Goal: Navigation & Orientation: Find specific page/section

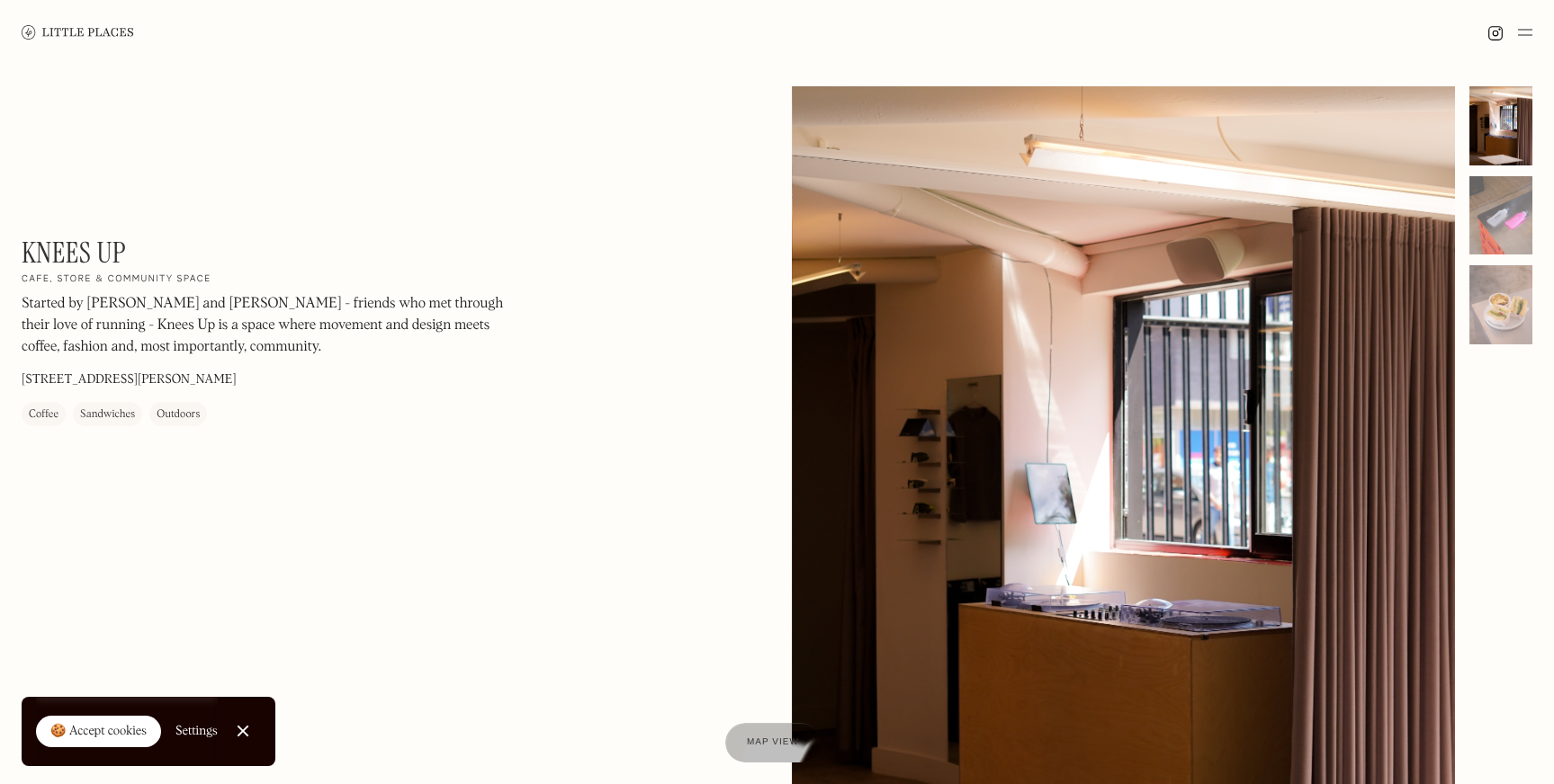
click at [83, 31] on img at bounding box center [78, 32] width 113 height 14
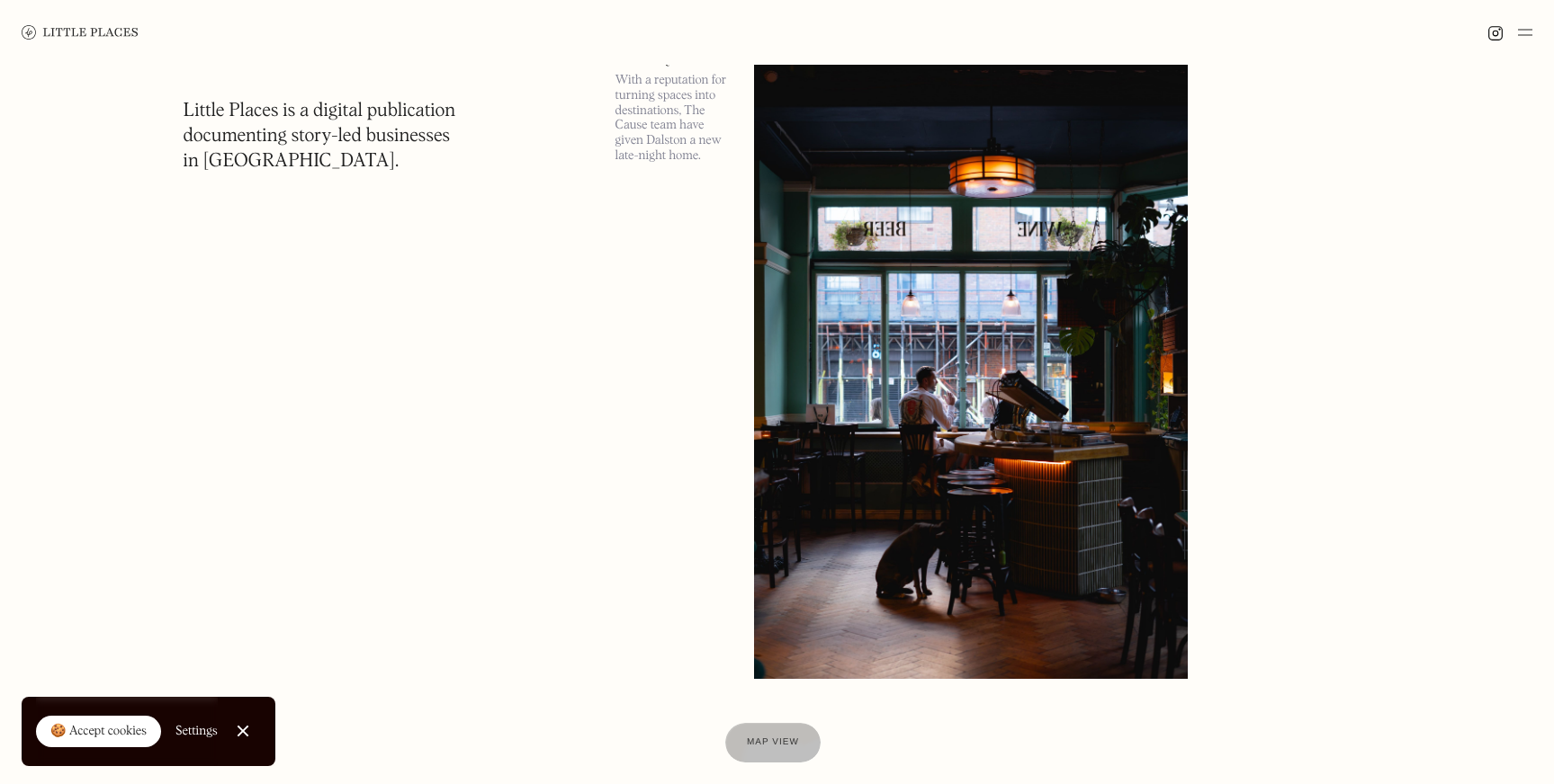
scroll to position [136, 0]
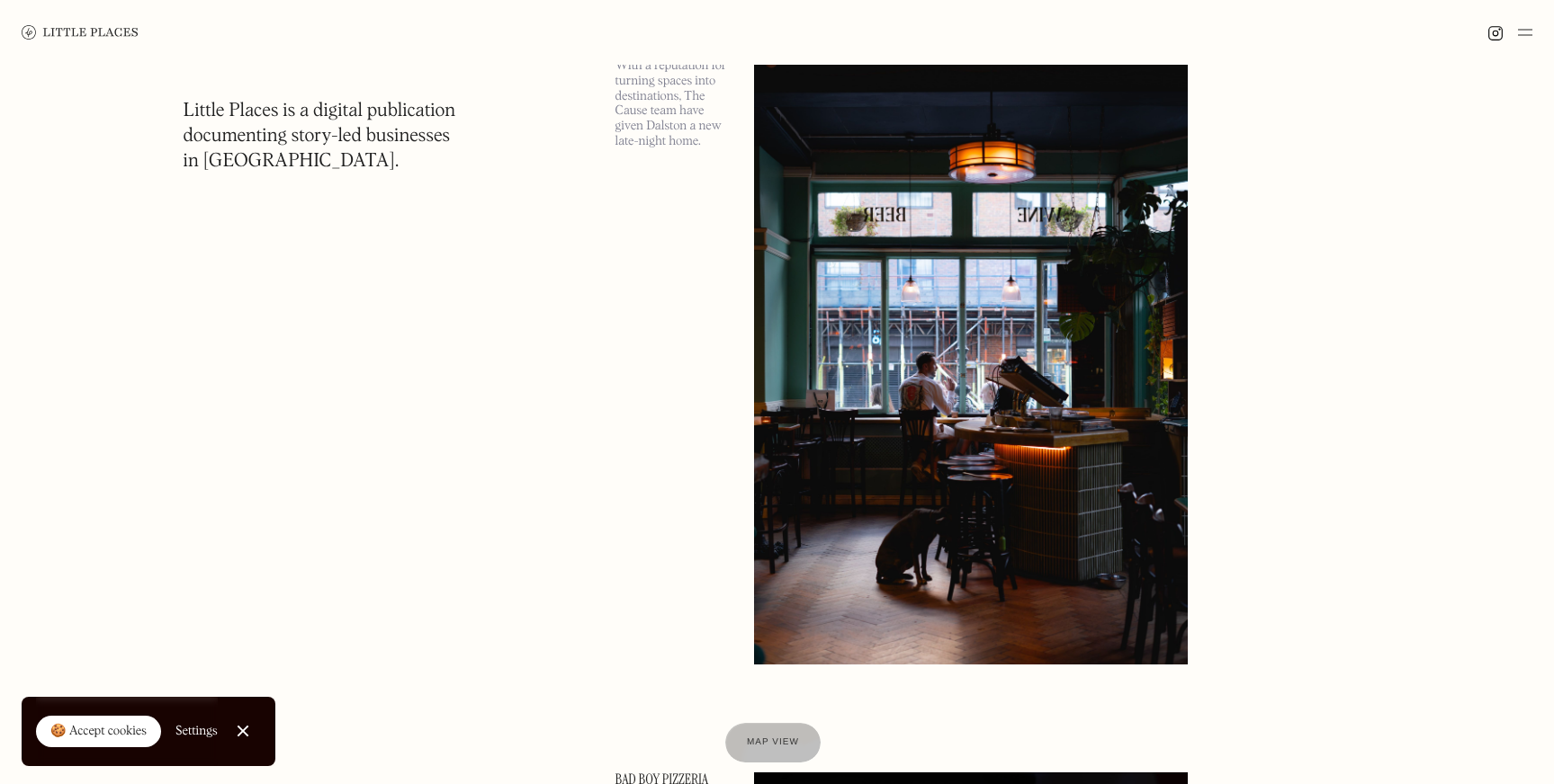
click at [120, 730] on div "🍪 Accept cookies" at bounding box center [98, 733] width 96 height 18
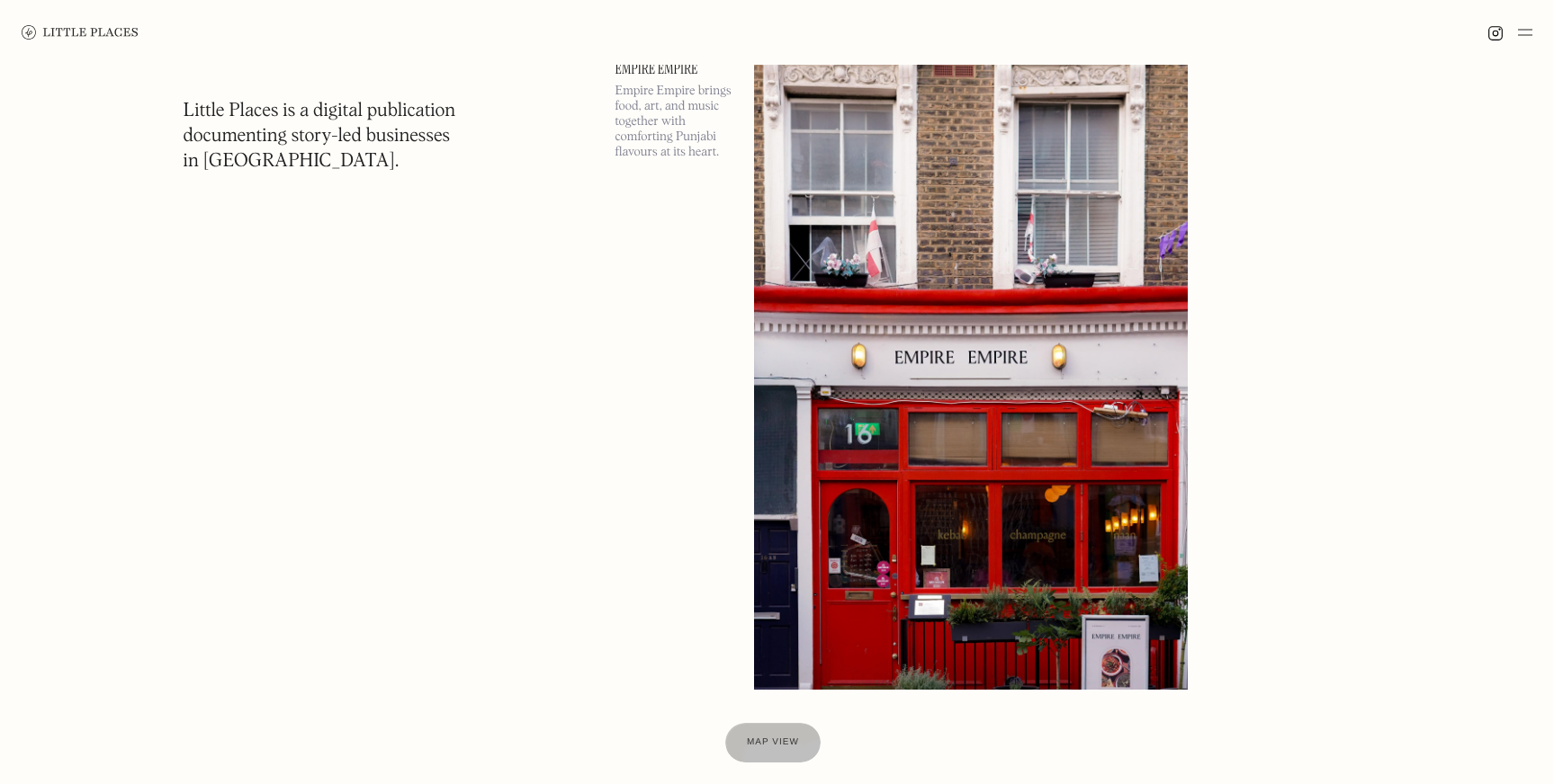
scroll to position [3674, 0]
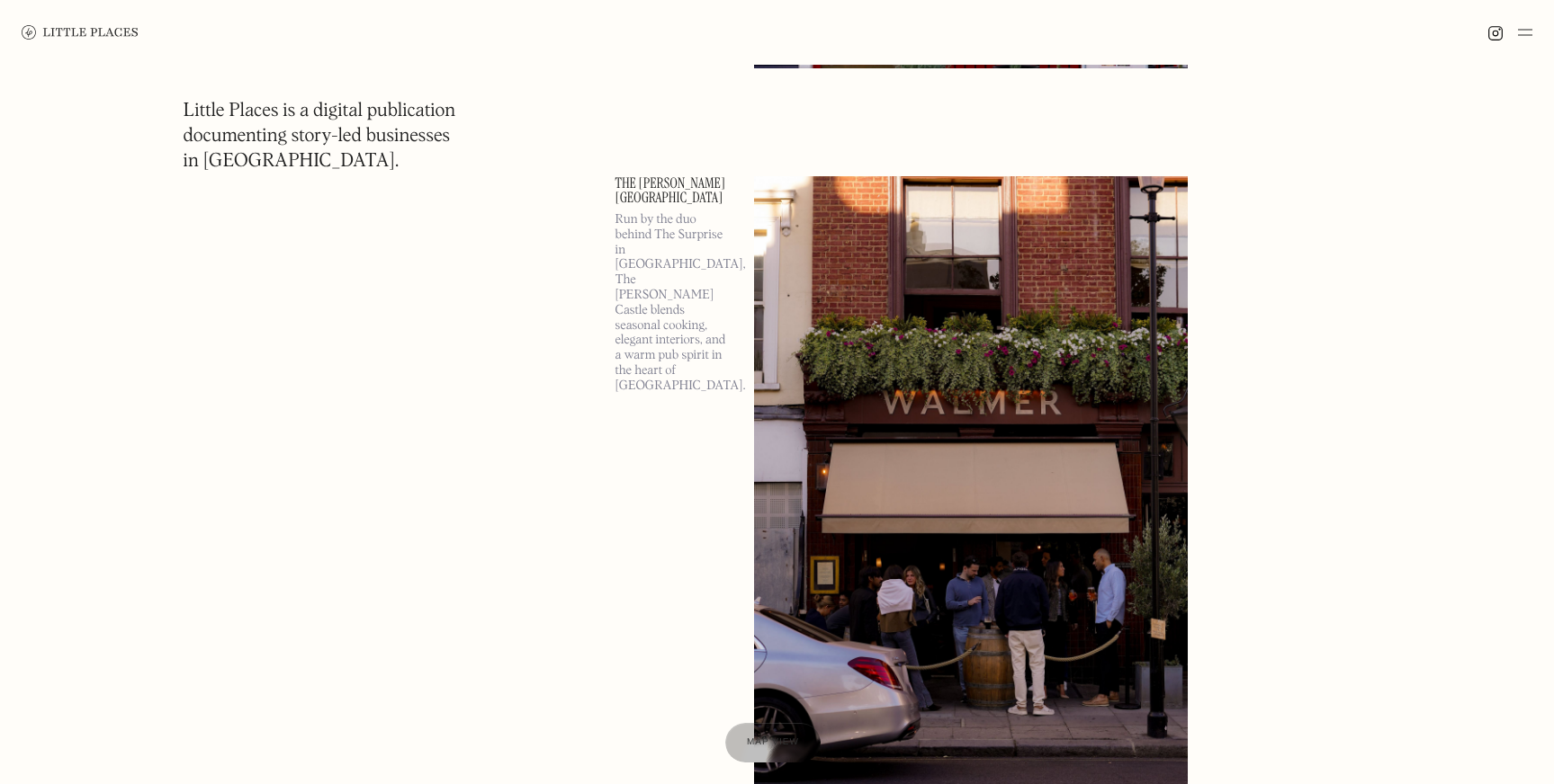
click at [129, 30] on img at bounding box center [80, 32] width 117 height 15
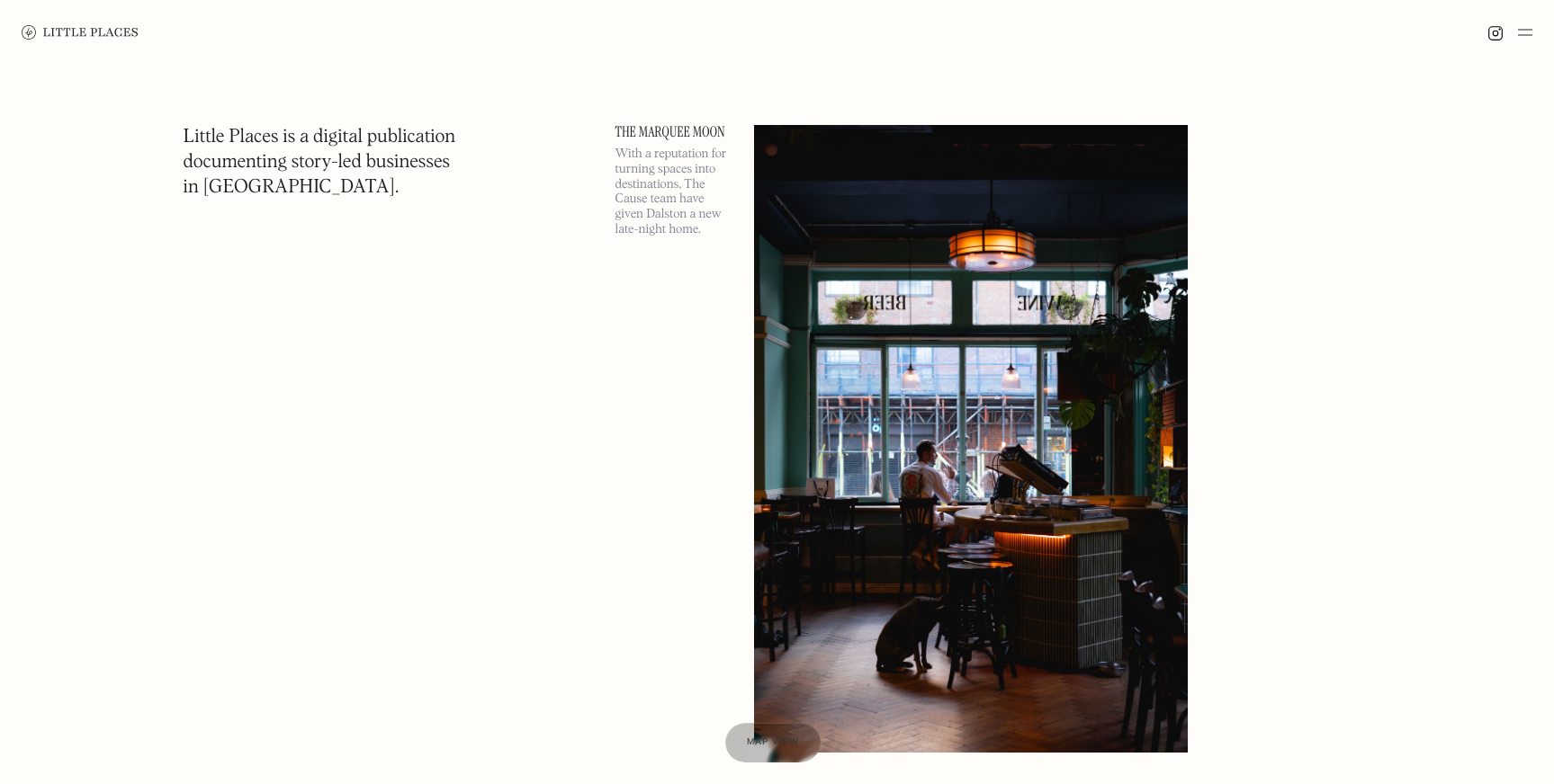
scroll to position [55, 0]
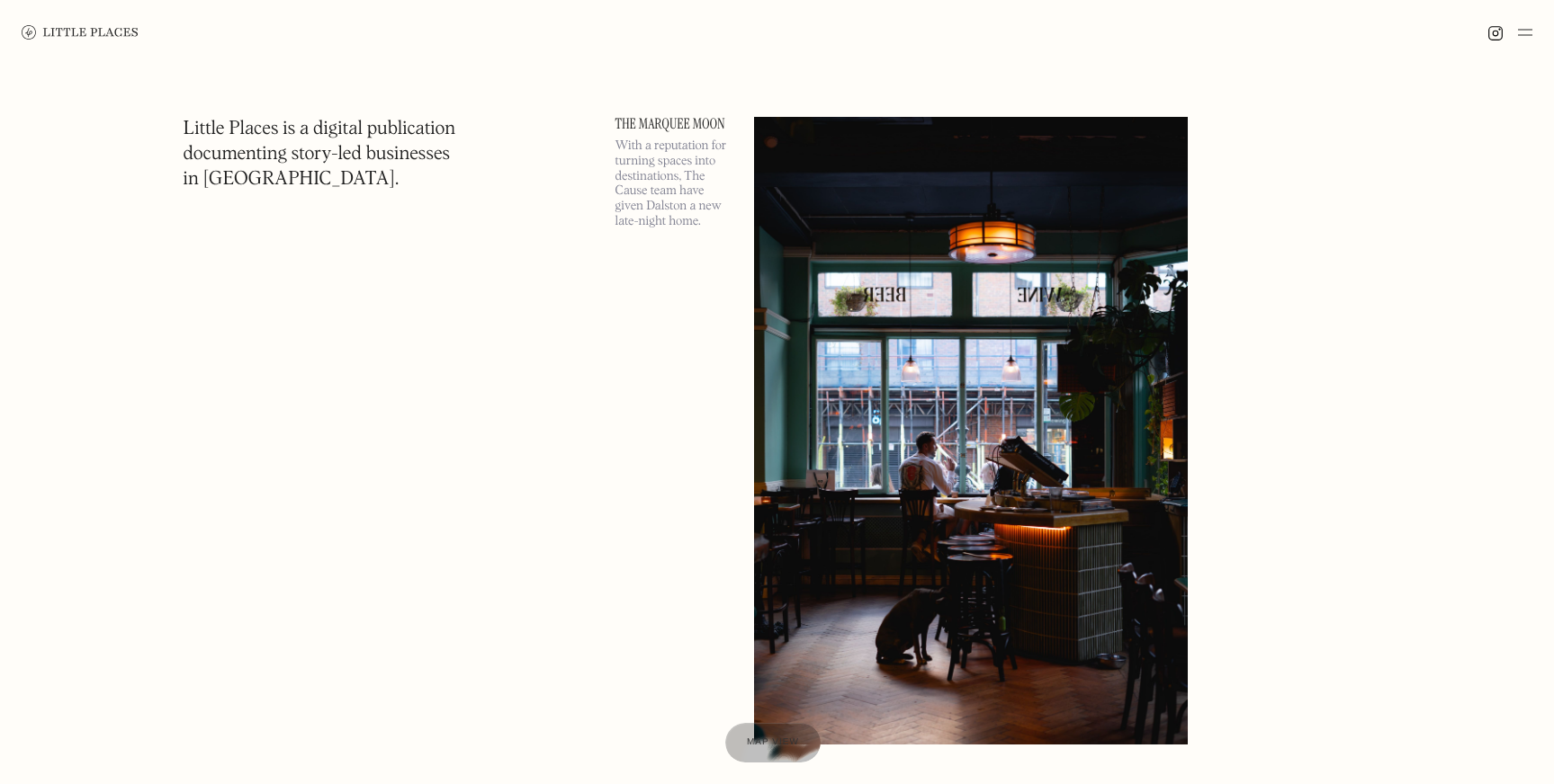
click at [1122, 370] on img at bounding box center [971, 430] width 434 height 628
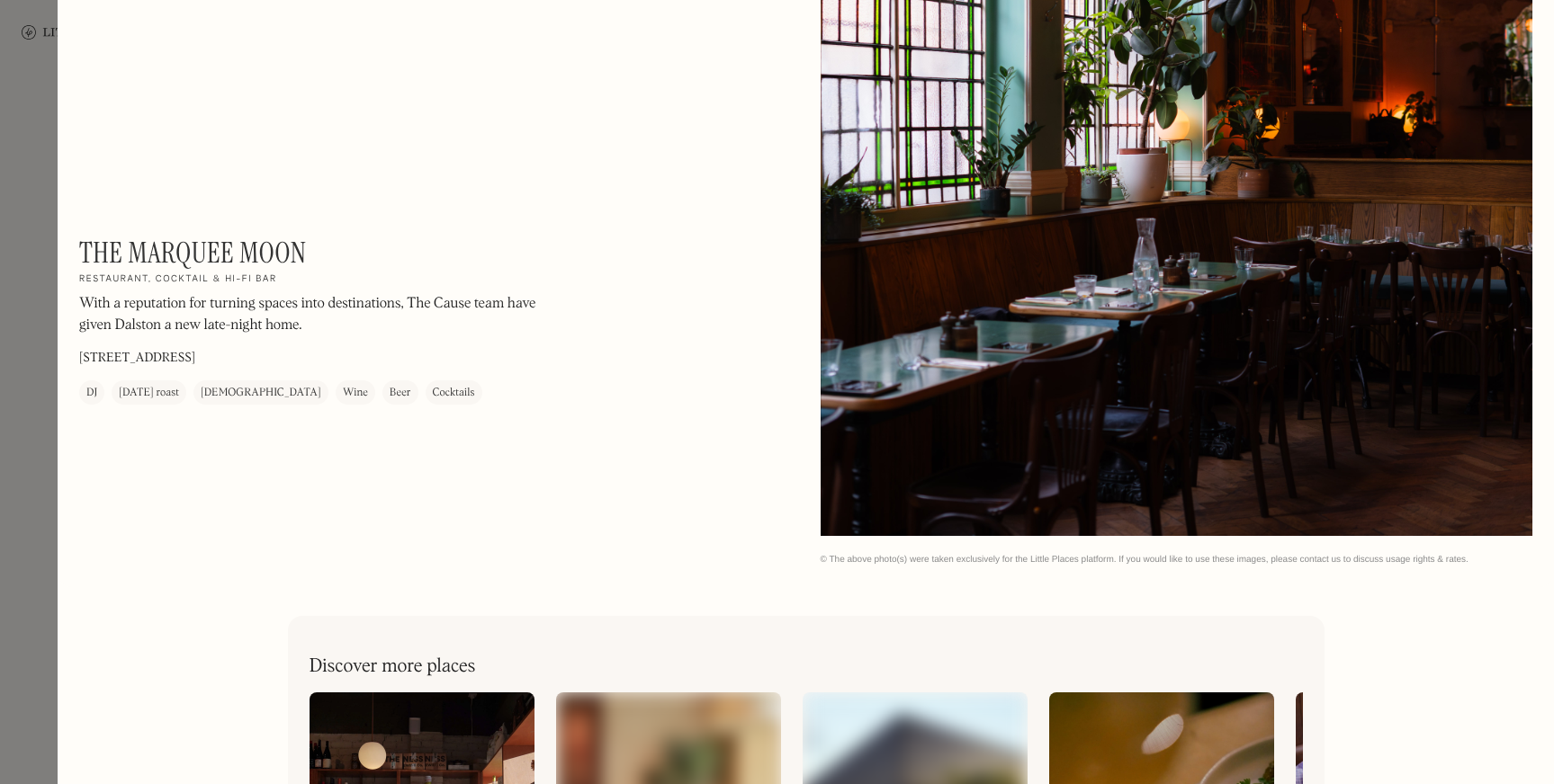
scroll to position [3317, 0]
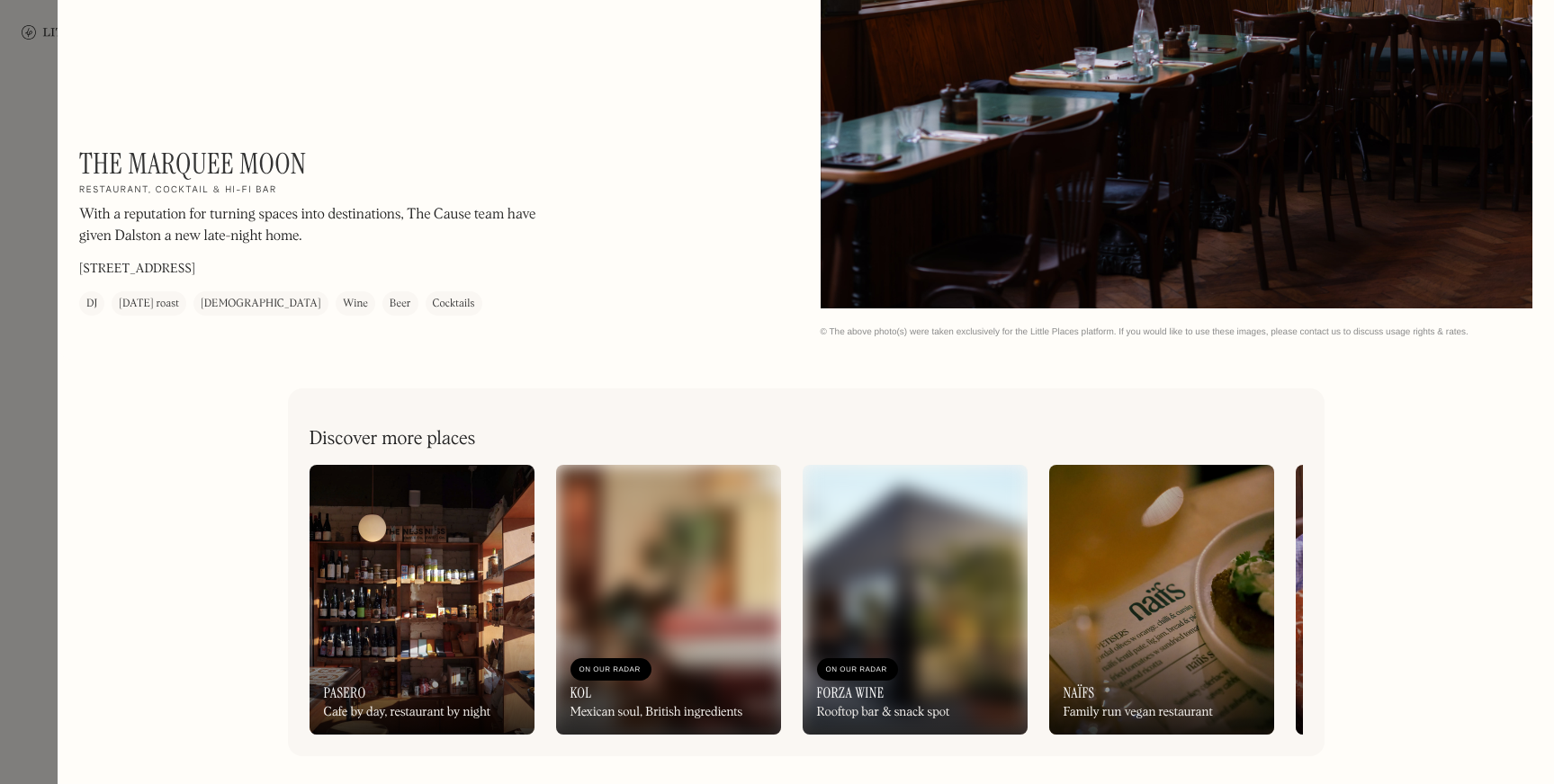
click at [597, 562] on img at bounding box center [669, 600] width 225 height 270
click at [1139, 599] on img at bounding box center [1162, 600] width 225 height 270
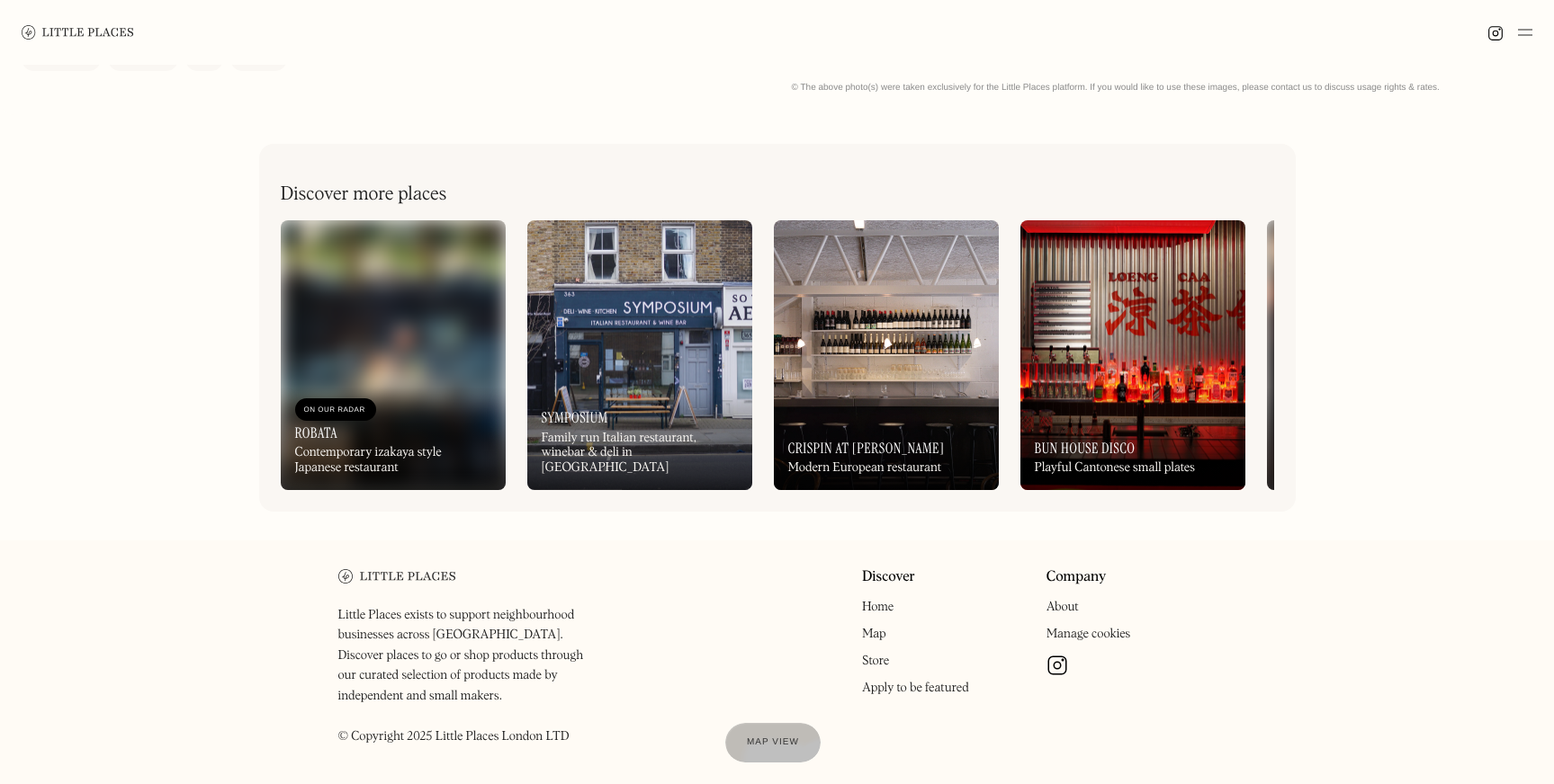
scroll to position [898, 0]
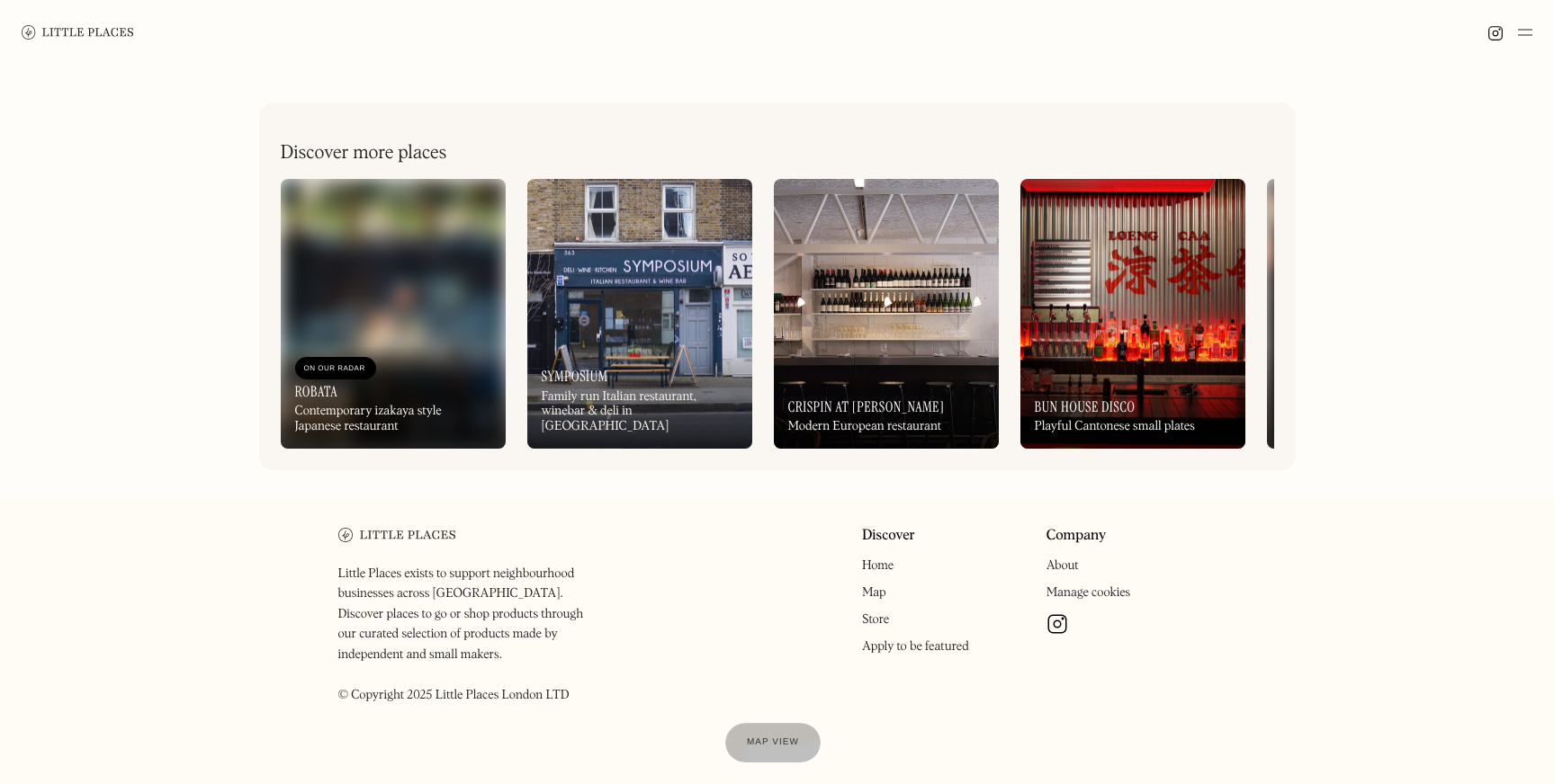
click at [1073, 565] on link "About" at bounding box center [1062, 565] width 32 height 13
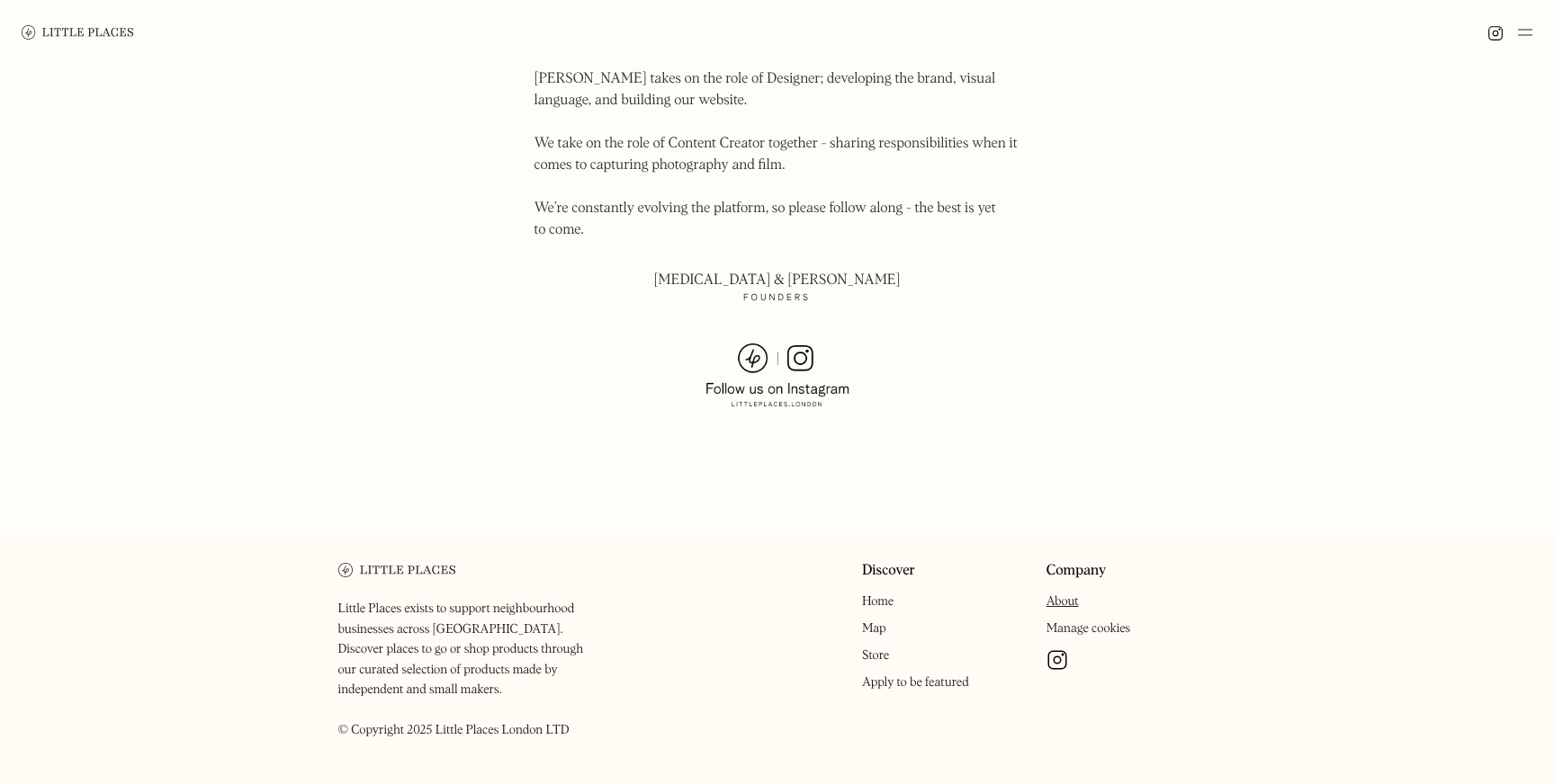
scroll to position [1210, 0]
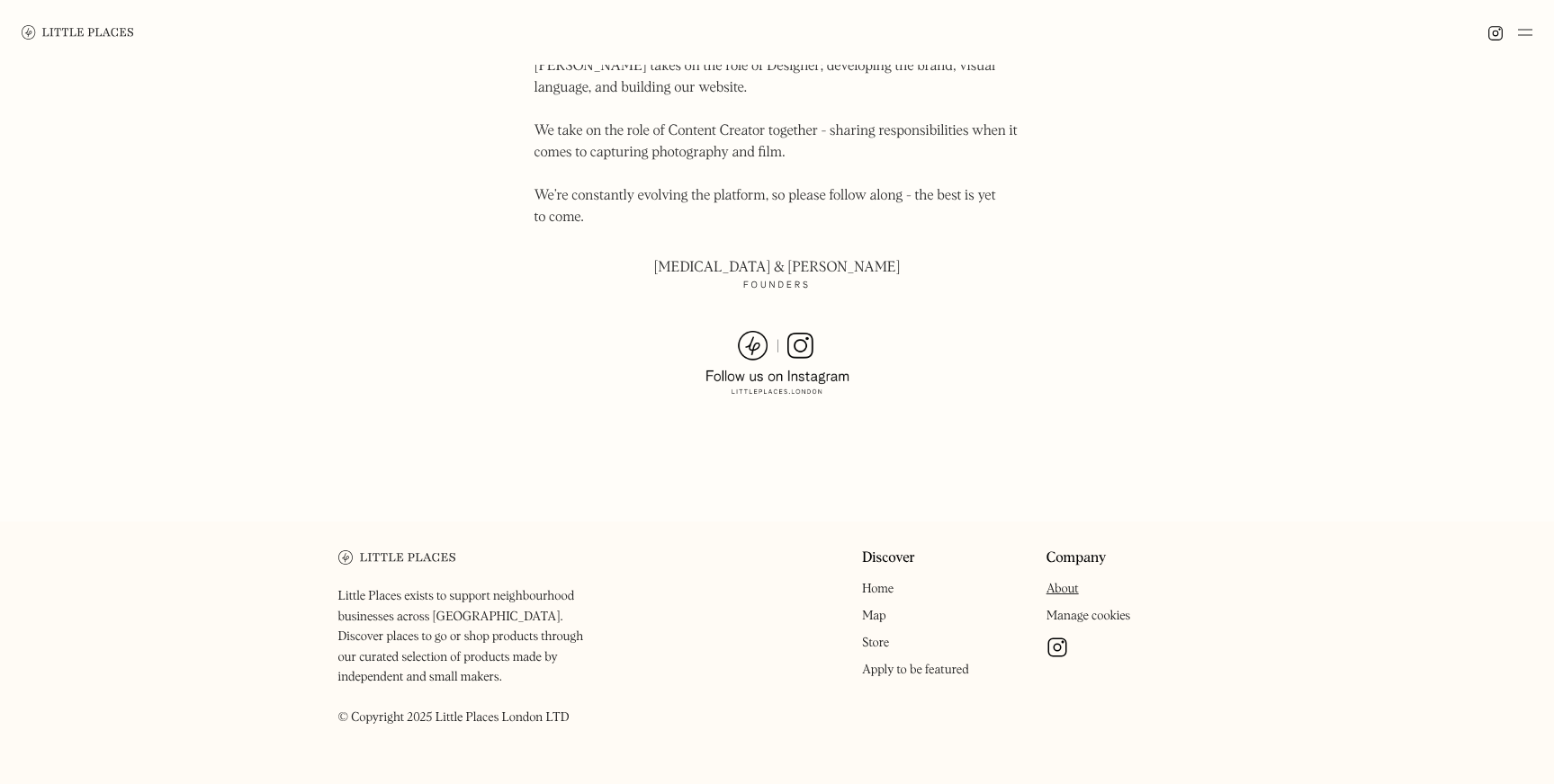
click at [918, 664] on link "Apply to be featured" at bounding box center [915, 669] width 107 height 13
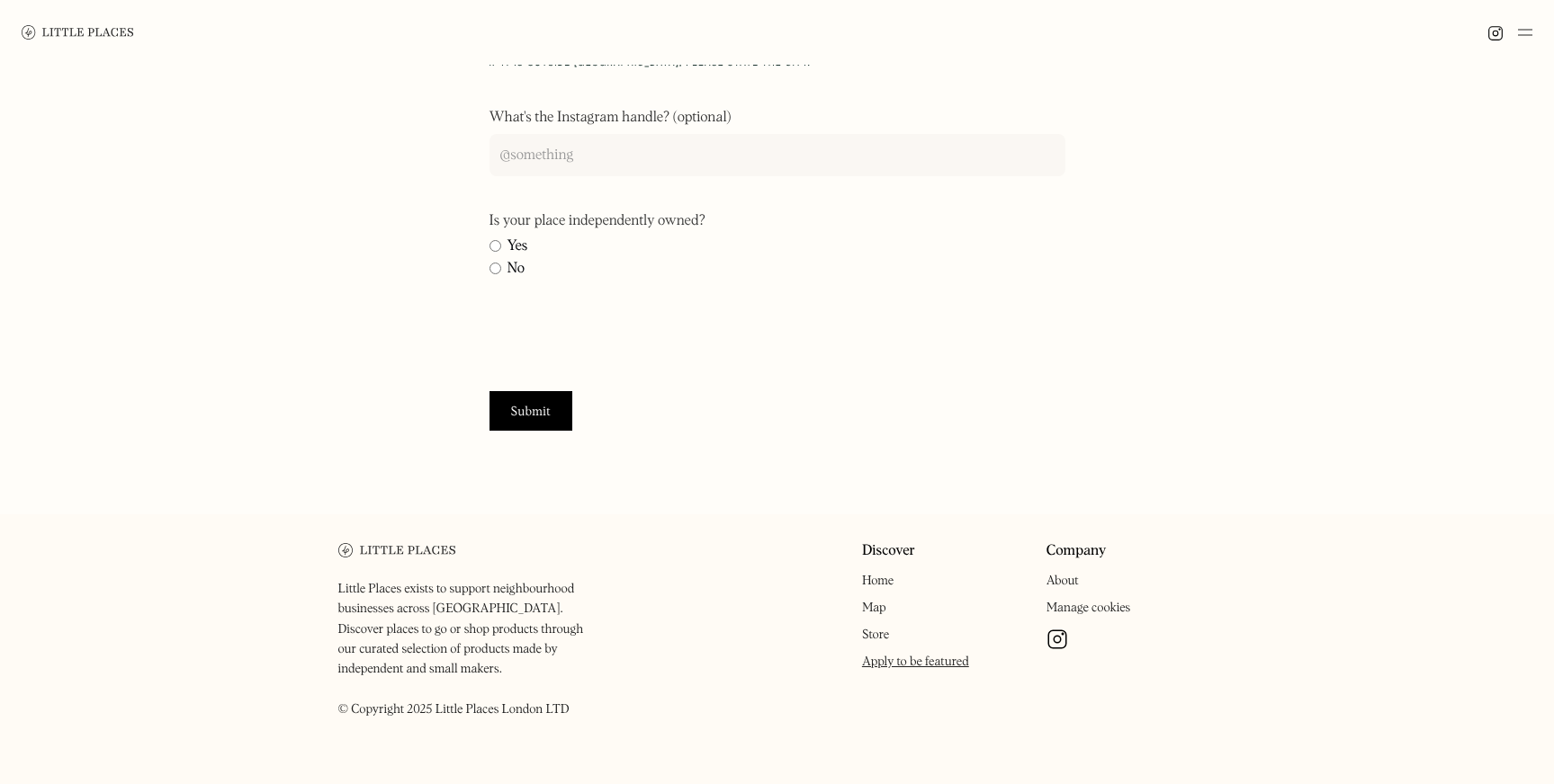
scroll to position [704, 0]
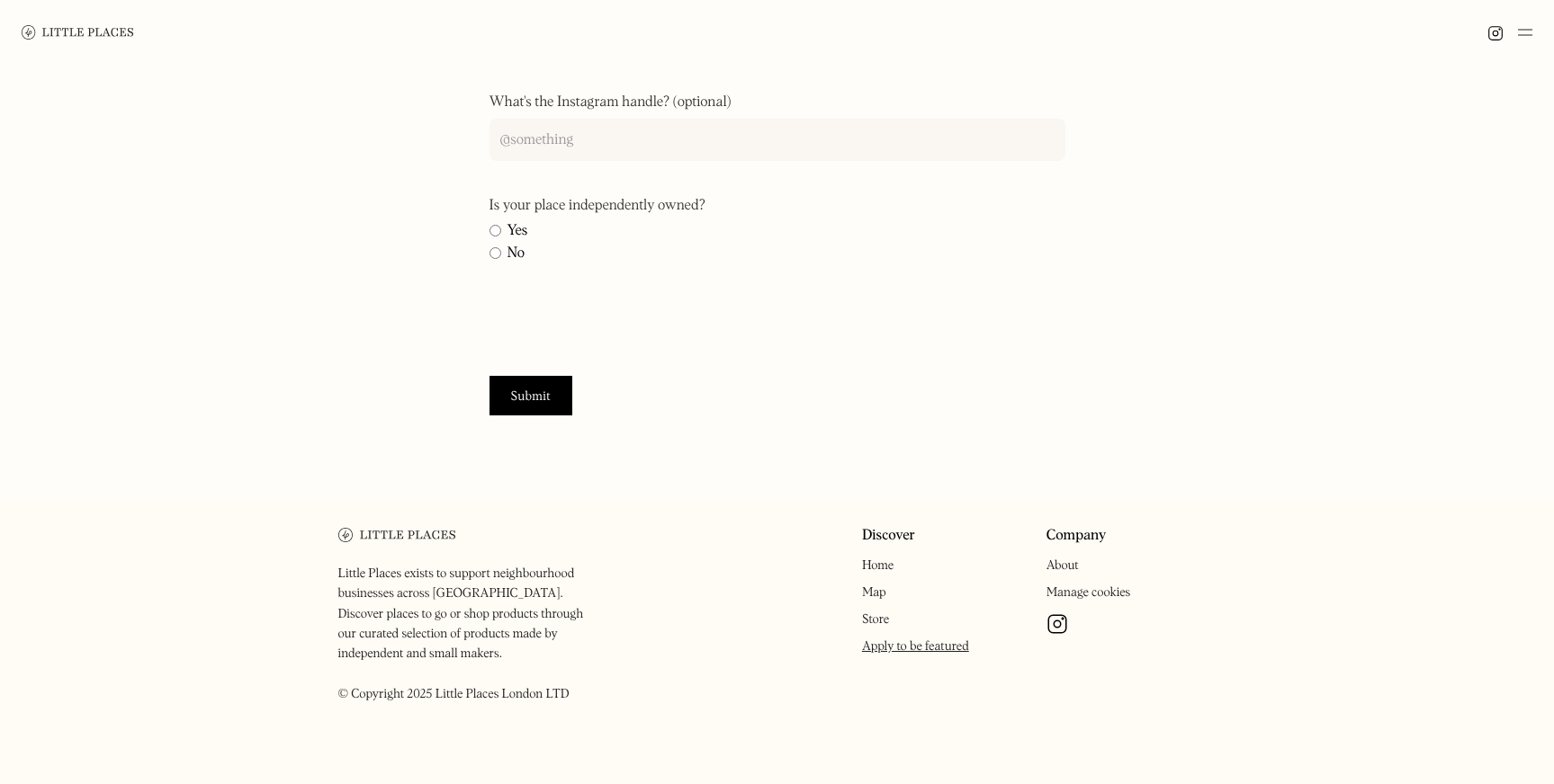
click at [1288, 535] on div "Little Places exists to support neighbourhood businesses across [GEOGRAPHIC_DAT…" at bounding box center [777, 652] width 1554 height 305
